Goal: Task Accomplishment & Management: Manage account settings

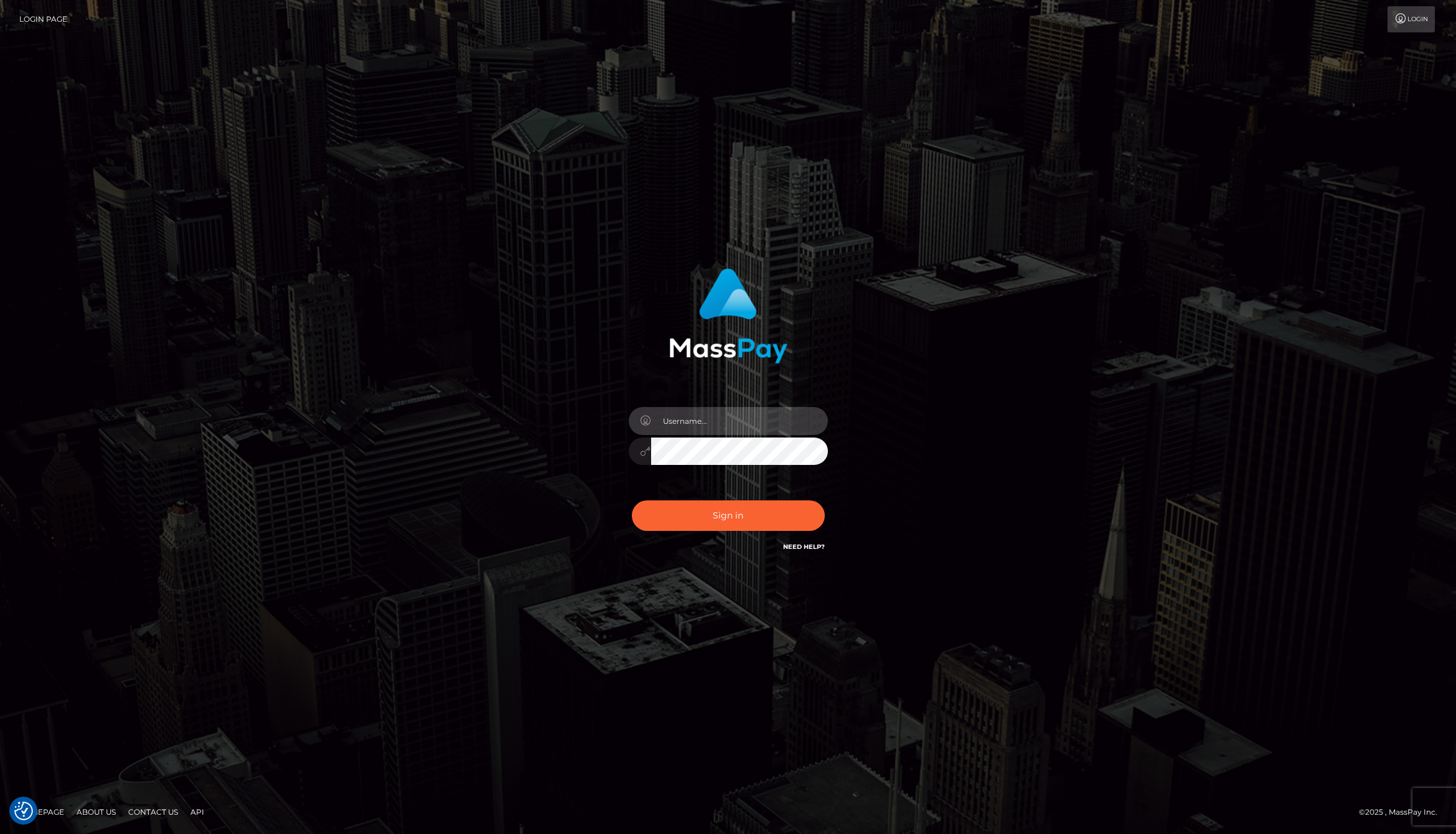
click at [697, 416] on input "text" at bounding box center [739, 421] width 177 height 28
click at [0, 833] on com-1password-button at bounding box center [0, 834] width 0 height 0
type input "jackson.whop"
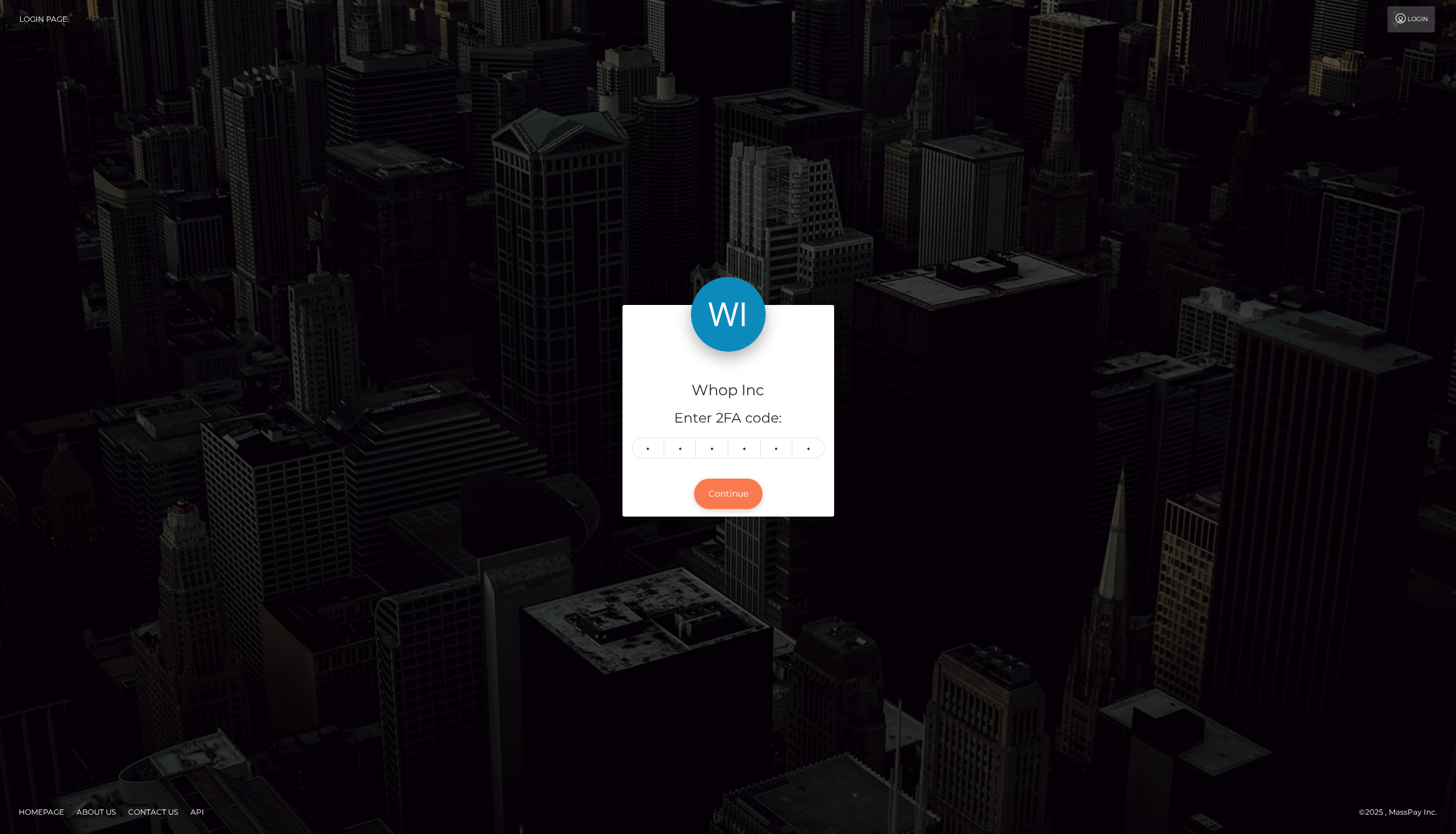
click at [743, 483] on button "Continue" at bounding box center [728, 494] width 69 height 31
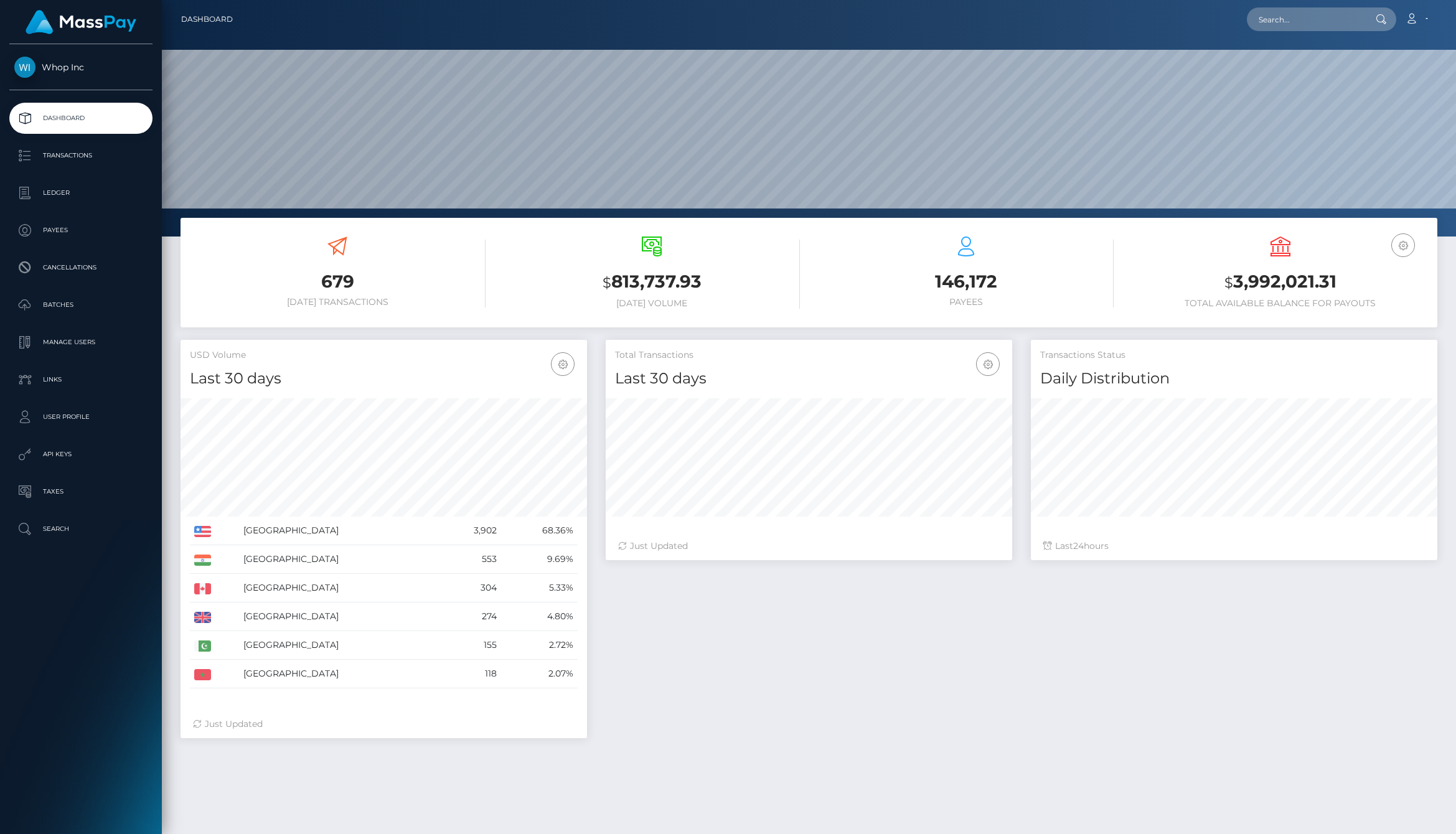
scroll to position [220, 406]
click at [944, 709] on div "Total Transactions Last 30 days Last 30 days Last 60 days Last 90 days 24" at bounding box center [1021, 545] width 850 height 411
click at [946, 694] on div "Total Transactions Last 30 days Last 30 days Last 60 days Last 90 days 24" at bounding box center [1021, 545] width 850 height 411
drag, startPoint x: 309, startPoint y: 277, endPoint x: 408, endPoint y: 277, distance: 99.0
click at [408, 277] on h3 "679" at bounding box center [338, 281] width 295 height 24
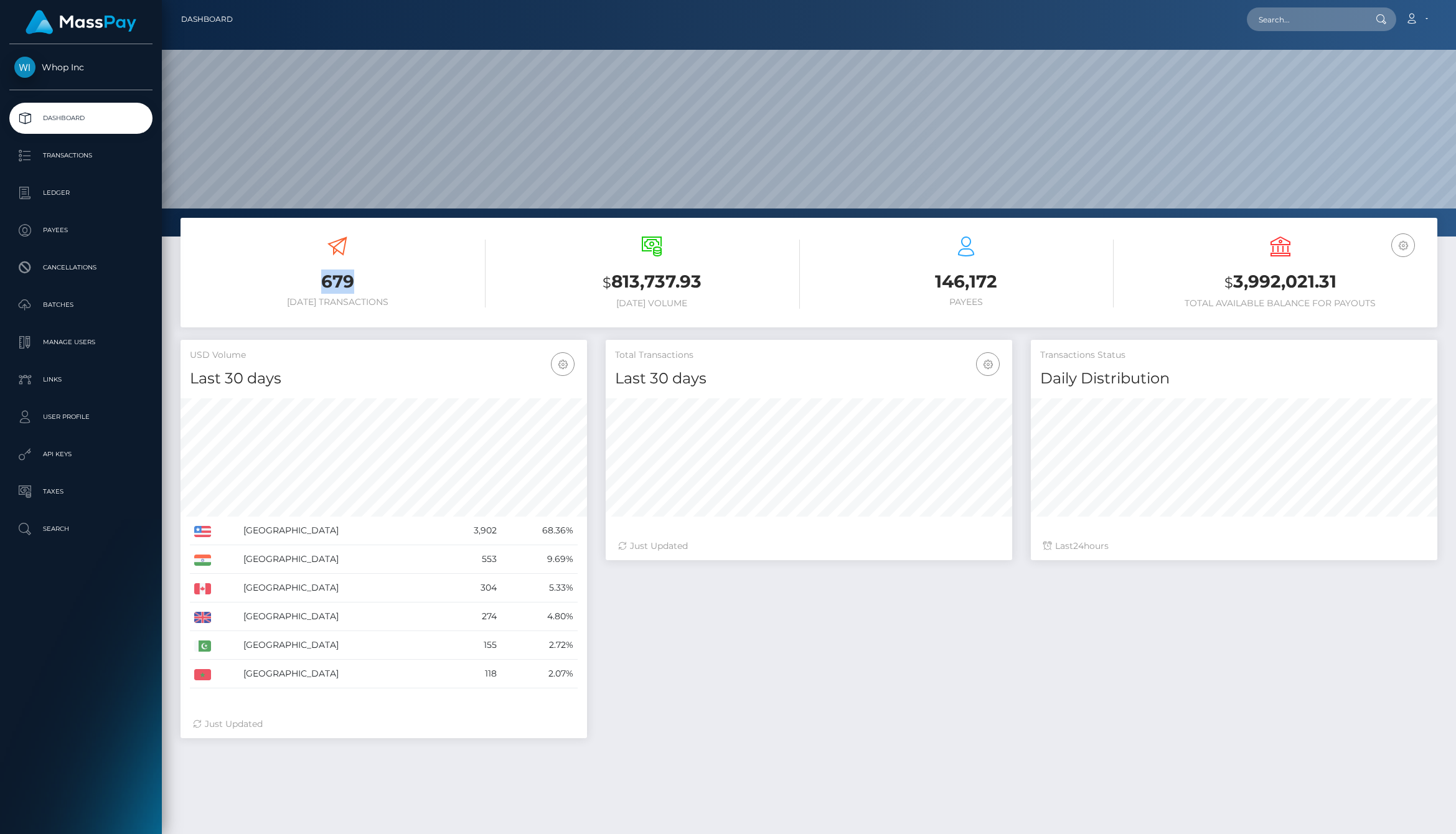
click at [408, 277] on h3 "679" at bounding box center [338, 281] width 295 height 24
